Goal: Task Accomplishment & Management: Use online tool/utility

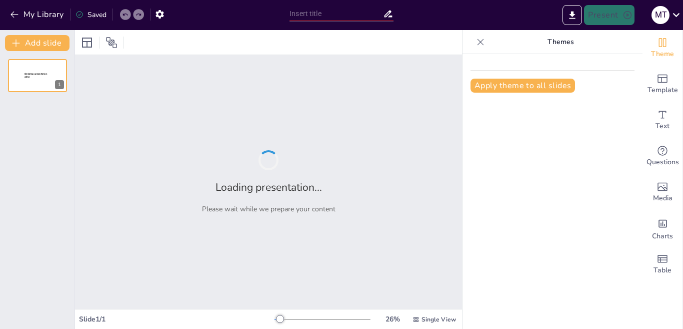
type input "Proyectos de Cátedra: Transformando la Didáctica en la Educación Superior"
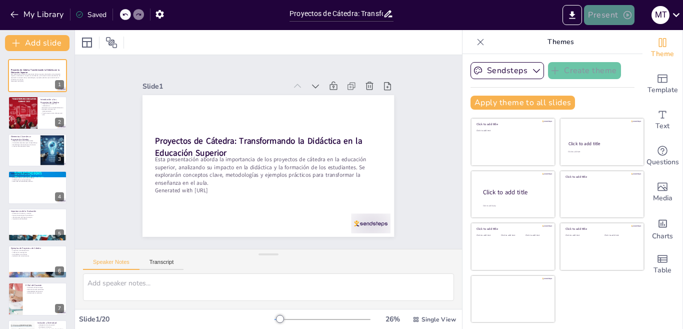
click at [607, 17] on button "Present" at bounding box center [609, 15] width 50 height 20
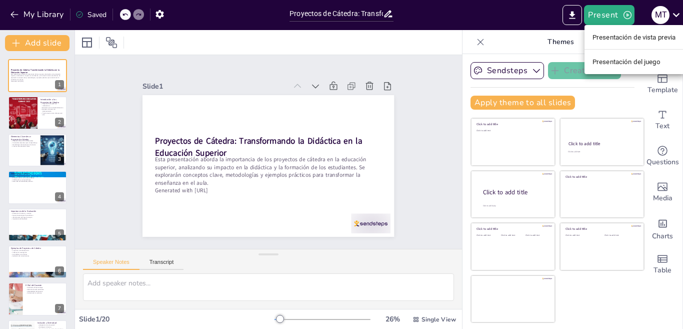
click at [308, 82] on div at bounding box center [341, 164] width 683 height 329
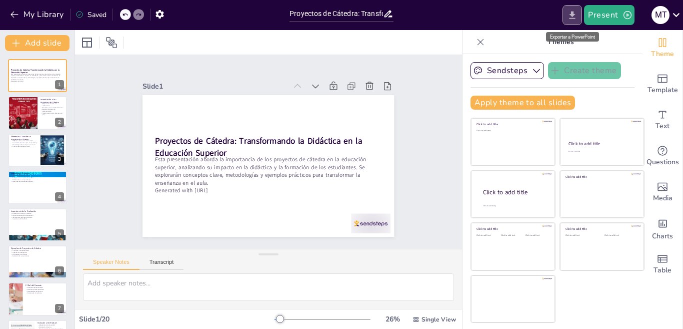
click at [575, 15] on icon "Export to PowerPoint" at bounding box center [573, 15] width 6 height 8
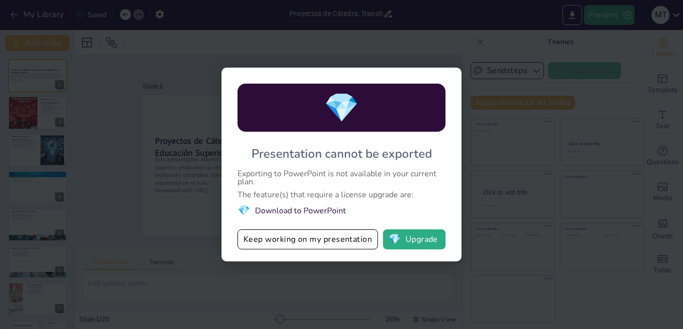
click at [380, 175] on div "Exporting to PowerPoint is not available in your current plan." at bounding box center [342, 178] width 208 height 16
click at [247, 177] on div "Exporting to PowerPoint is not available in your current plan." at bounding box center [342, 178] width 208 height 16
click at [271, 198] on div "The feature(s) that require a license upgrade are:" at bounding box center [342, 195] width 208 height 8
click at [297, 175] on div "Exporting to PowerPoint is not available in your current plan." at bounding box center [342, 178] width 208 height 16
click at [343, 110] on span "💎" at bounding box center [341, 108] width 35 height 39
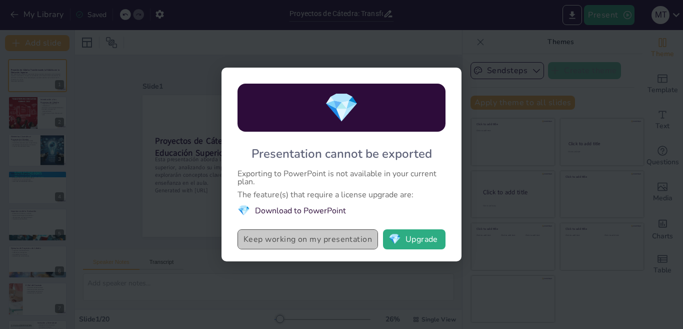
click at [350, 243] on button "Keep working on my presentation" at bounding box center [308, 239] width 141 height 20
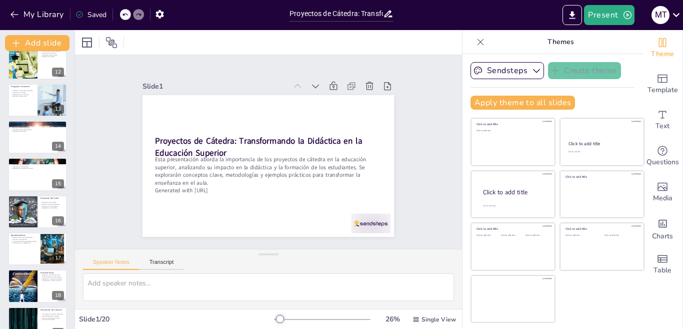
scroll to position [479, 0]
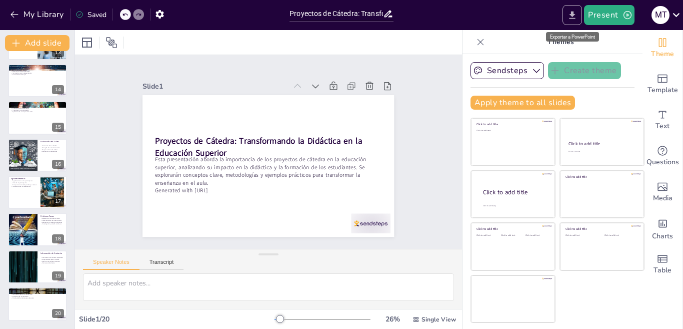
click at [573, 16] on icon "Export to PowerPoint" at bounding box center [573, 15] width 6 height 8
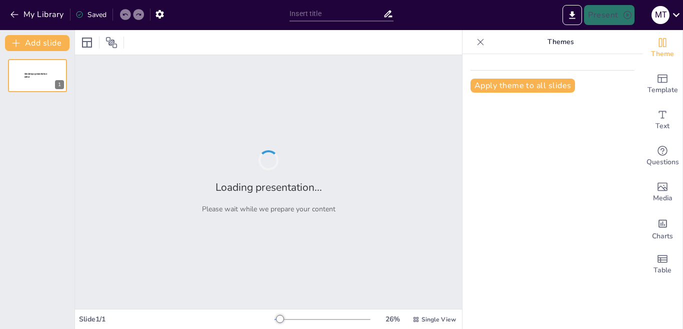
type input "Proyectos de Cátedra: Transformando la Didáctica en la Educación Superior"
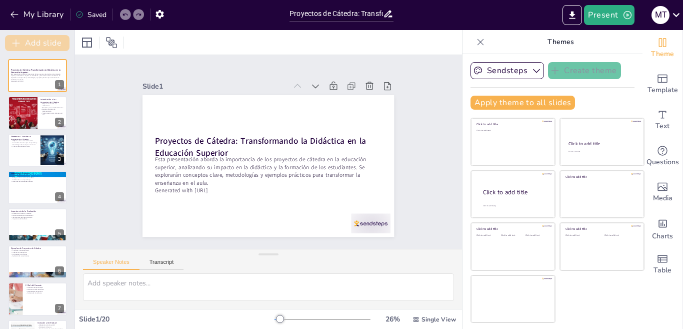
click at [48, 46] on button "Add slide" at bounding box center [37, 43] width 65 height 16
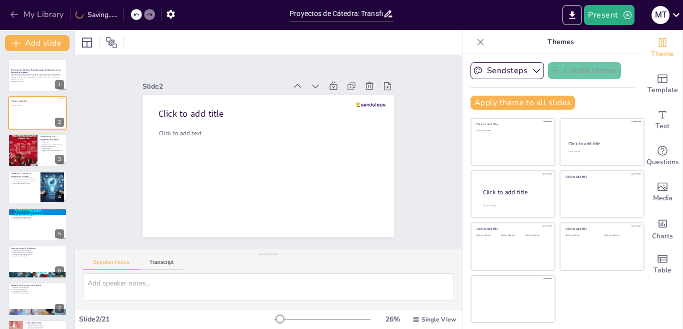
click at [13, 17] on icon "button" at bounding box center [15, 15] width 10 height 10
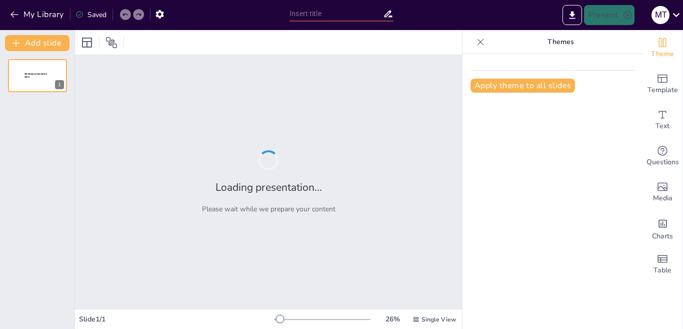
type input "Proyectos de Cátedra: Transformando la Didáctica en la Educación Superior"
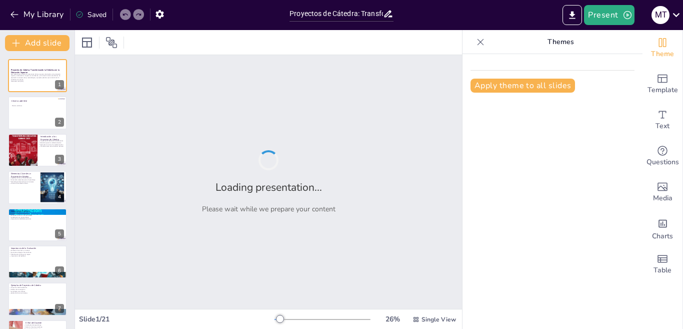
drag, startPoint x: 0, startPoint y: 0, endPoint x: 471, endPoint y: 193, distance: 509.1
click at [471, 193] on div "Apply theme to all slides" at bounding box center [553, 191] width 180 height 275
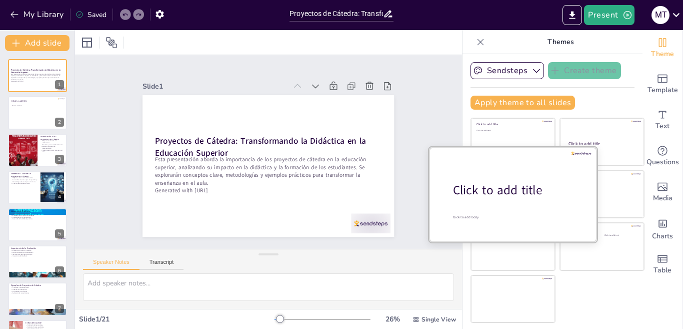
click at [508, 193] on div "Click to add title" at bounding box center [517, 190] width 128 height 17
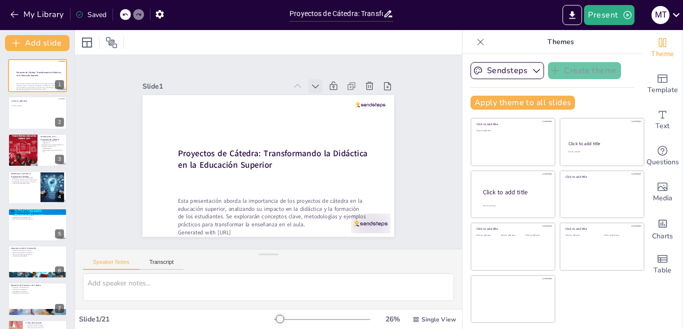
click at [324, 95] on icon at bounding box center [328, 97] width 8 height 5
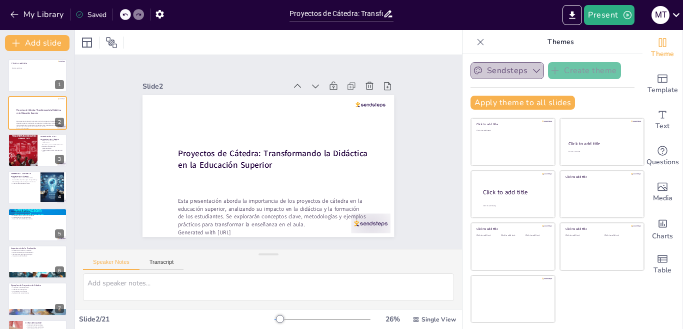
click at [533, 72] on icon "button" at bounding box center [537, 71] width 10 height 10
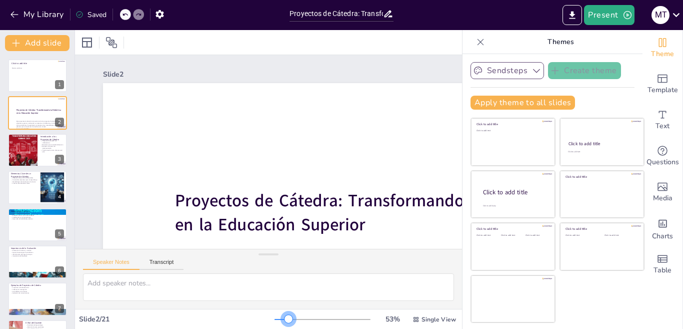
drag, startPoint x: 274, startPoint y: 317, endPoint x: 281, endPoint y: 320, distance: 7.6
click at [285, 320] on div at bounding box center [289, 319] width 8 height 8
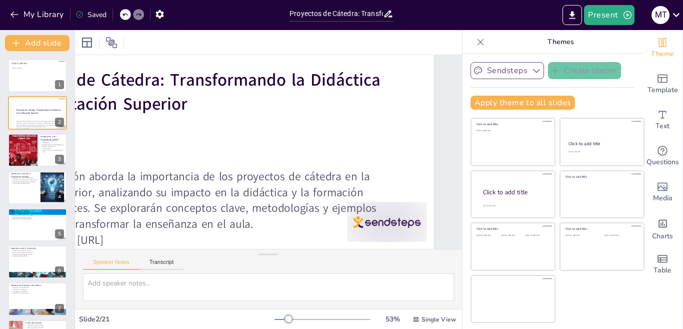
scroll to position [129, 195]
click at [58, 150] on p "Transformación de la dinámica del aula" at bounding box center [53, 151] width 24 height 4
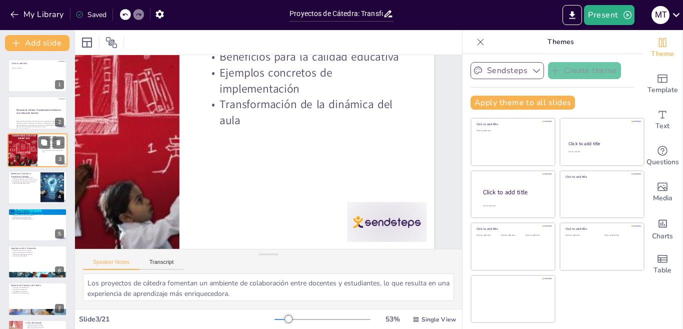
scroll to position [0, 195]
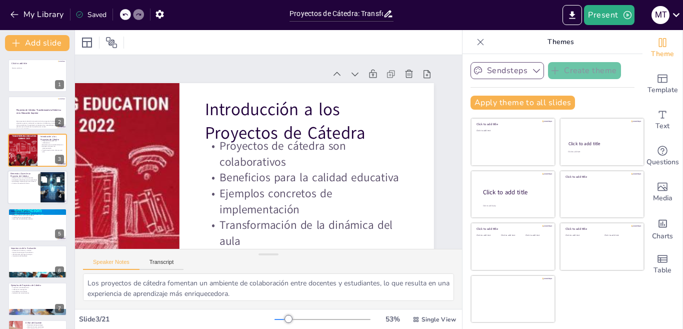
click at [36, 189] on div at bounding box center [38, 187] width 60 height 34
type textarea "Los objetivos claros guían el proceso de enseñanza-aprendizaje y ayudan a mante…"
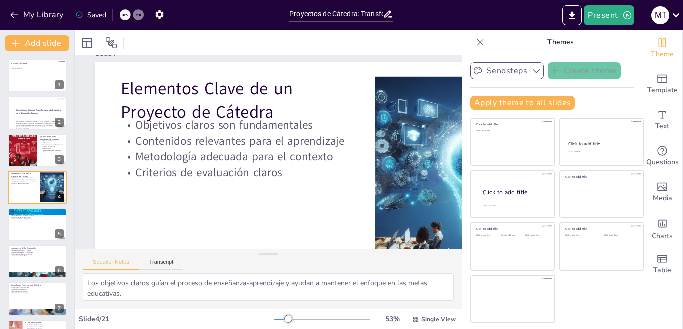
scroll to position [0, 8]
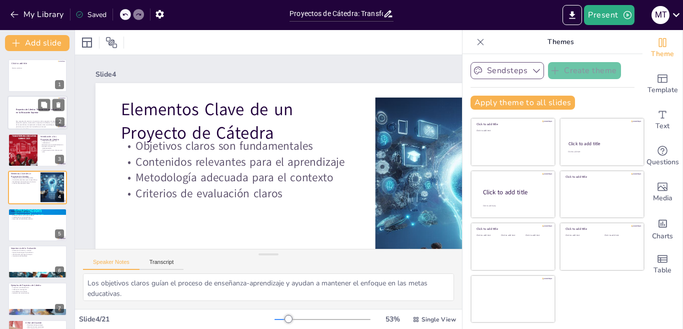
click at [40, 120] on p "Esta presentación aborda la importancia de los proyectos de cátedra en la educa…" at bounding box center [38, 124] width 45 height 8
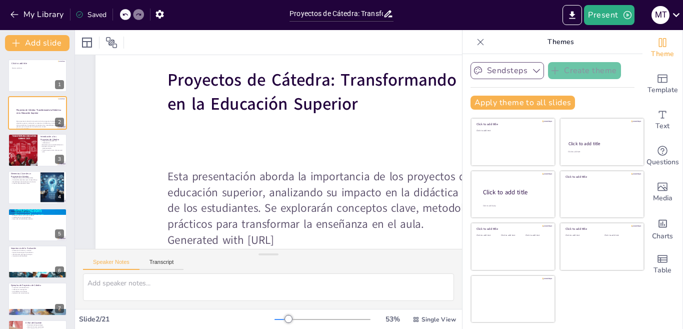
scroll to position [129, 8]
click at [37, 152] on div at bounding box center [22, 150] width 52 height 34
type textarea "Los proyectos de cátedra fomentan un ambiente de colaboración entre docentes y …"
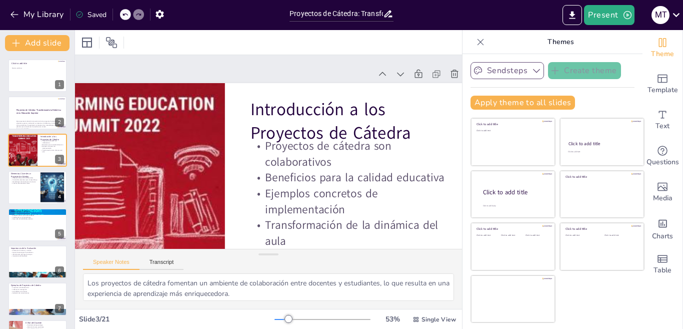
scroll to position [0, 0]
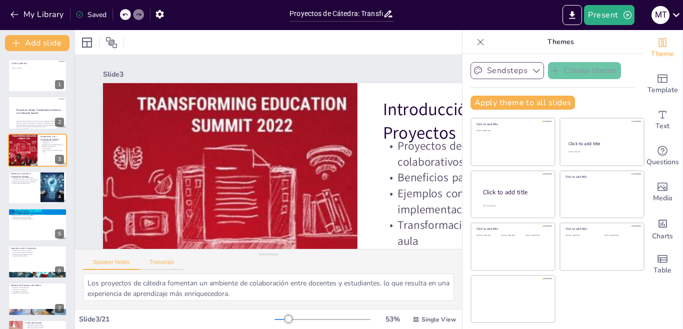
click at [166, 267] on button "Transcript" at bounding box center [162, 264] width 45 height 11
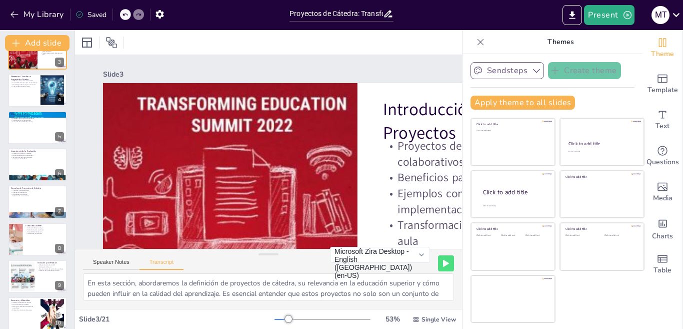
scroll to position [75, 0]
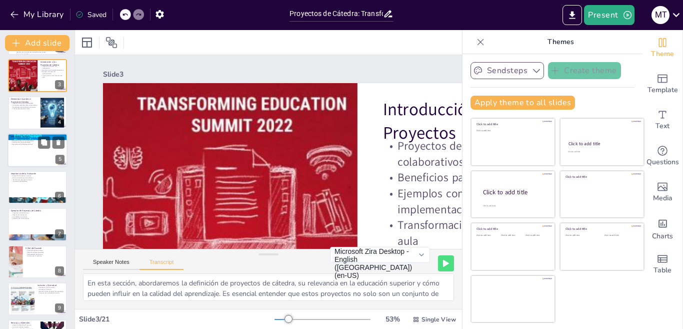
click at [29, 154] on div at bounding box center [38, 150] width 60 height 34
type textarea "La metodología didáctica es un componente esencial en el diseño de un proyecto …"
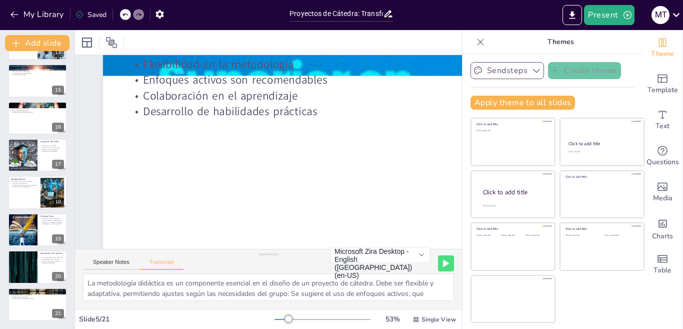
scroll to position [129, 0]
